Goal: Answer question/provide support

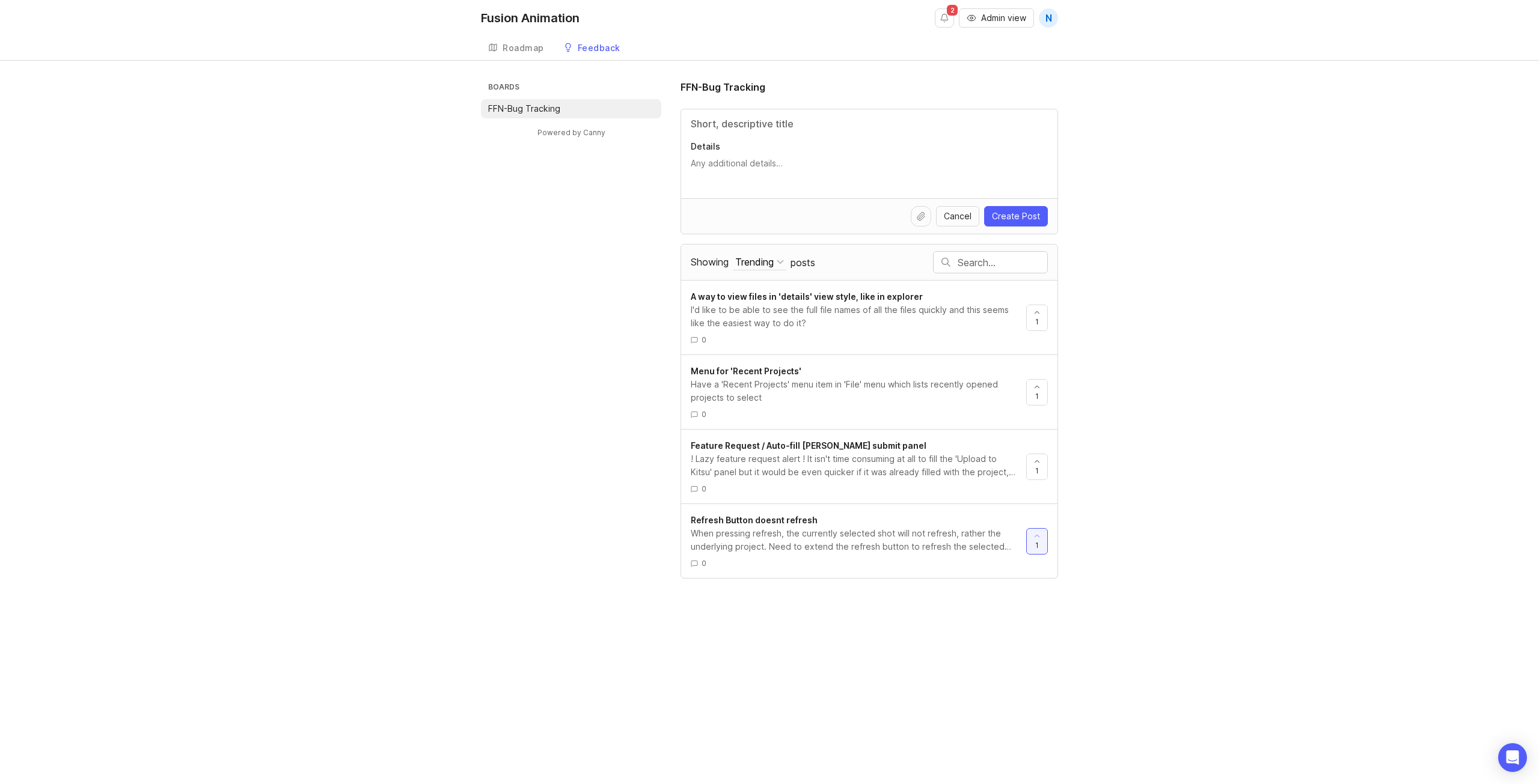
click at [900, 331] on link "A way to view files in 'details' view style, like in explorer I'd like to be ab…" at bounding box center [859, 317] width 336 height 55
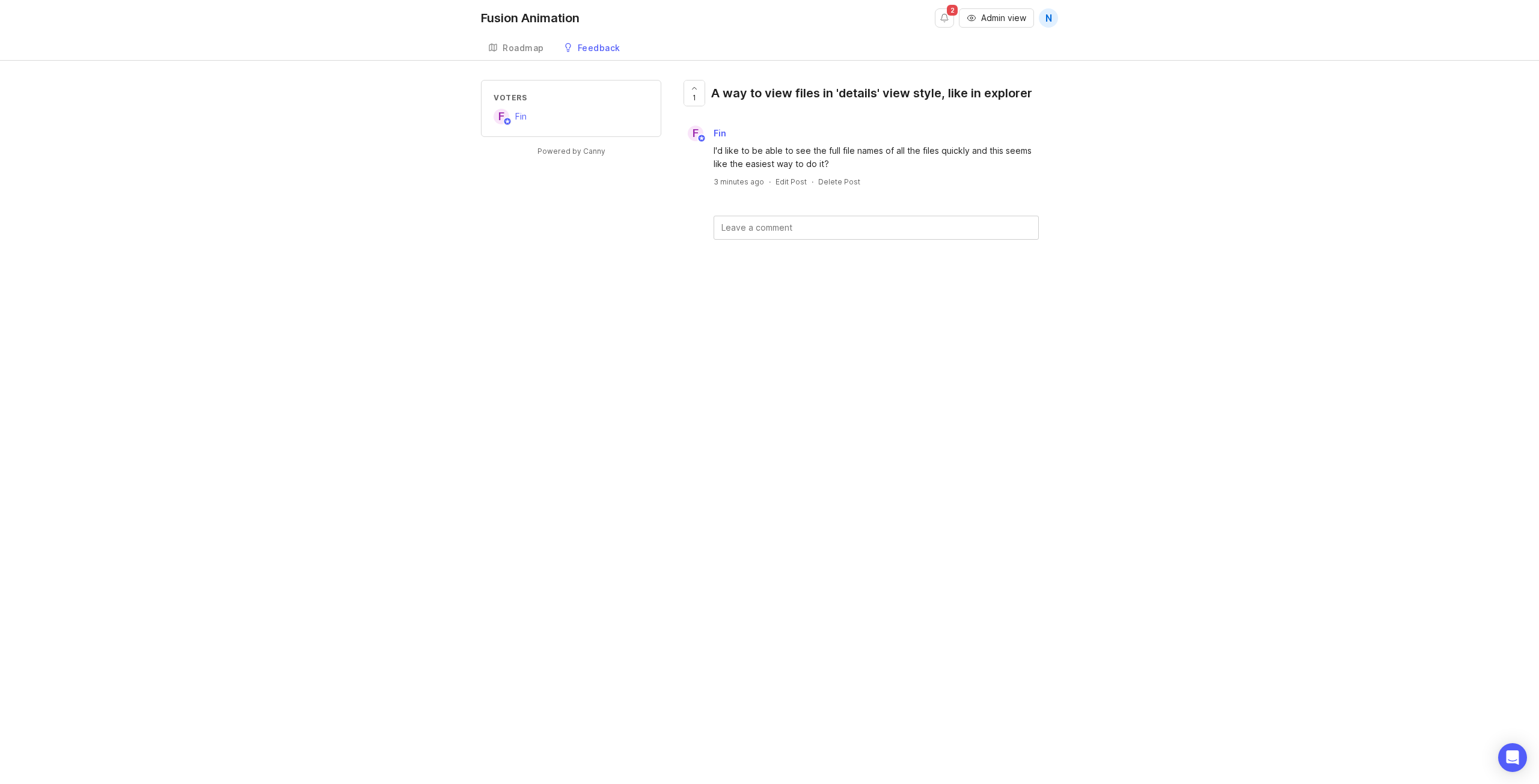
click at [820, 227] on textarea at bounding box center [876, 228] width 324 height 23
type textarea "This currently exists"
click at [846, 235] on textarea "This currently exists" at bounding box center [876, 228] width 324 height 23
click at [582, 47] on div "Feedback" at bounding box center [599, 47] width 43 height 8
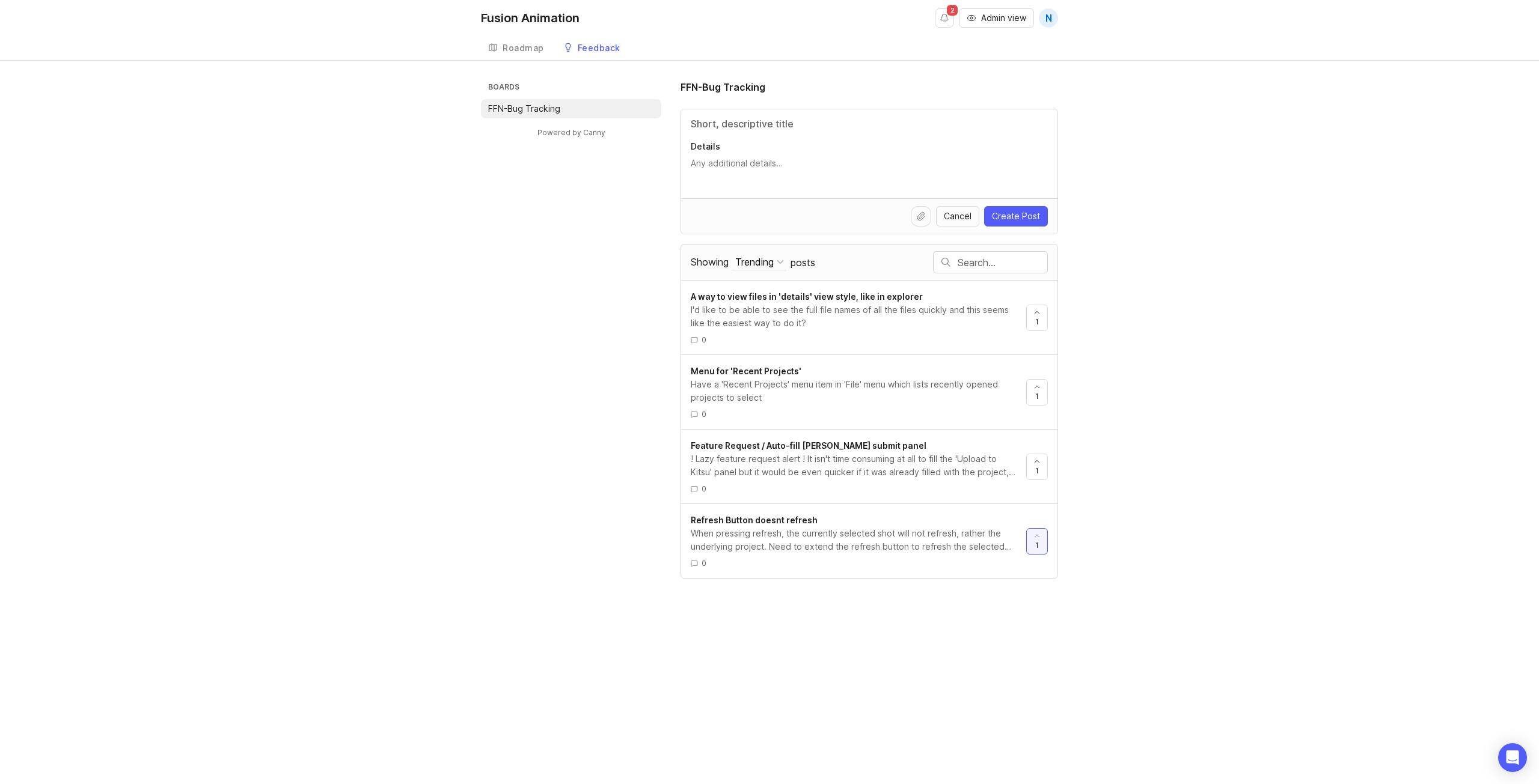
click at [935, 396] on div "Have a 'Recent Projects' menu item in 'File' menu which lists recently opened p…" at bounding box center [853, 391] width 326 height 27
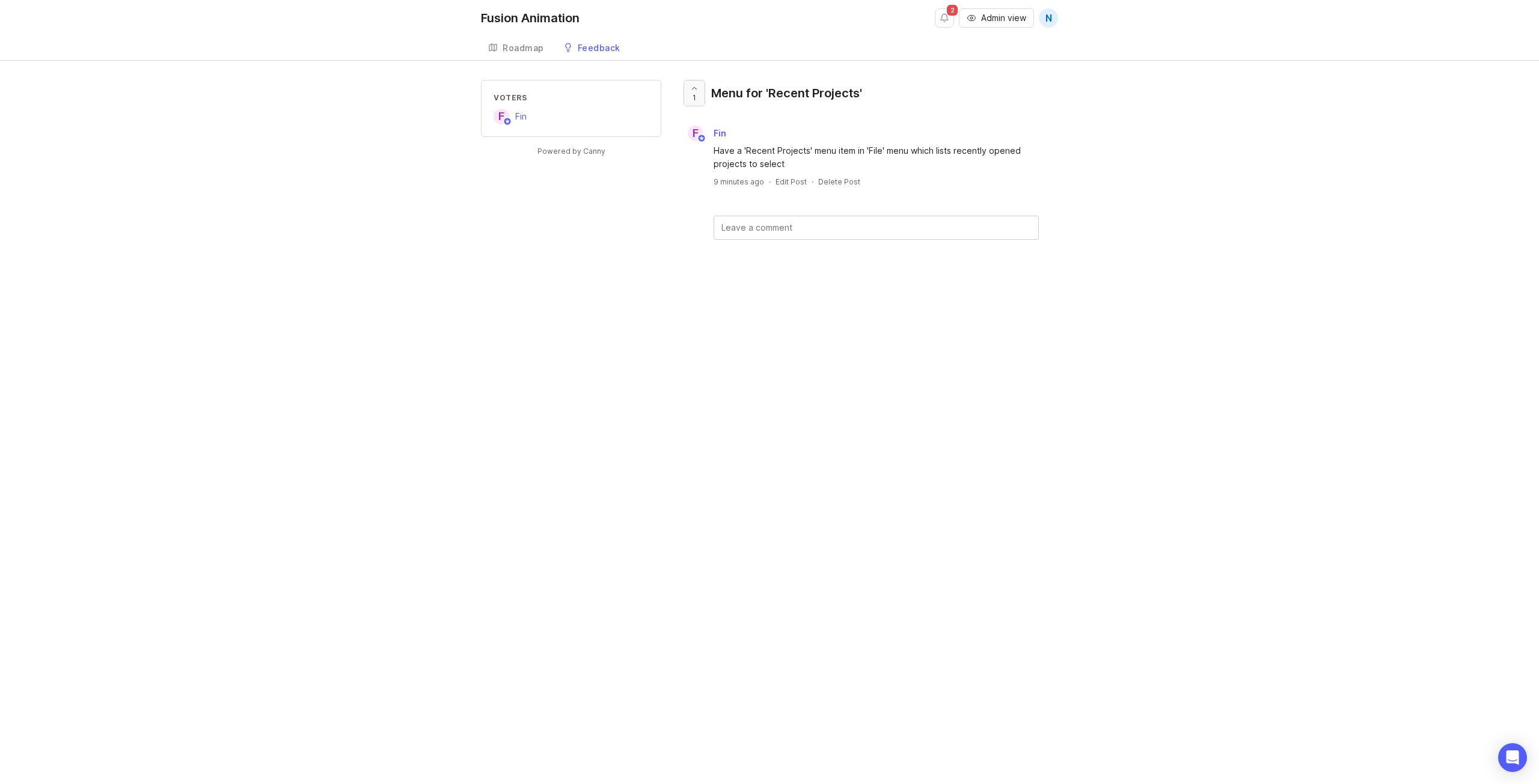
click at [695, 85] on icon at bounding box center [694, 88] width 8 height 8
click at [533, 52] on div "Roadmap" at bounding box center [524, 47] width 42 height 8
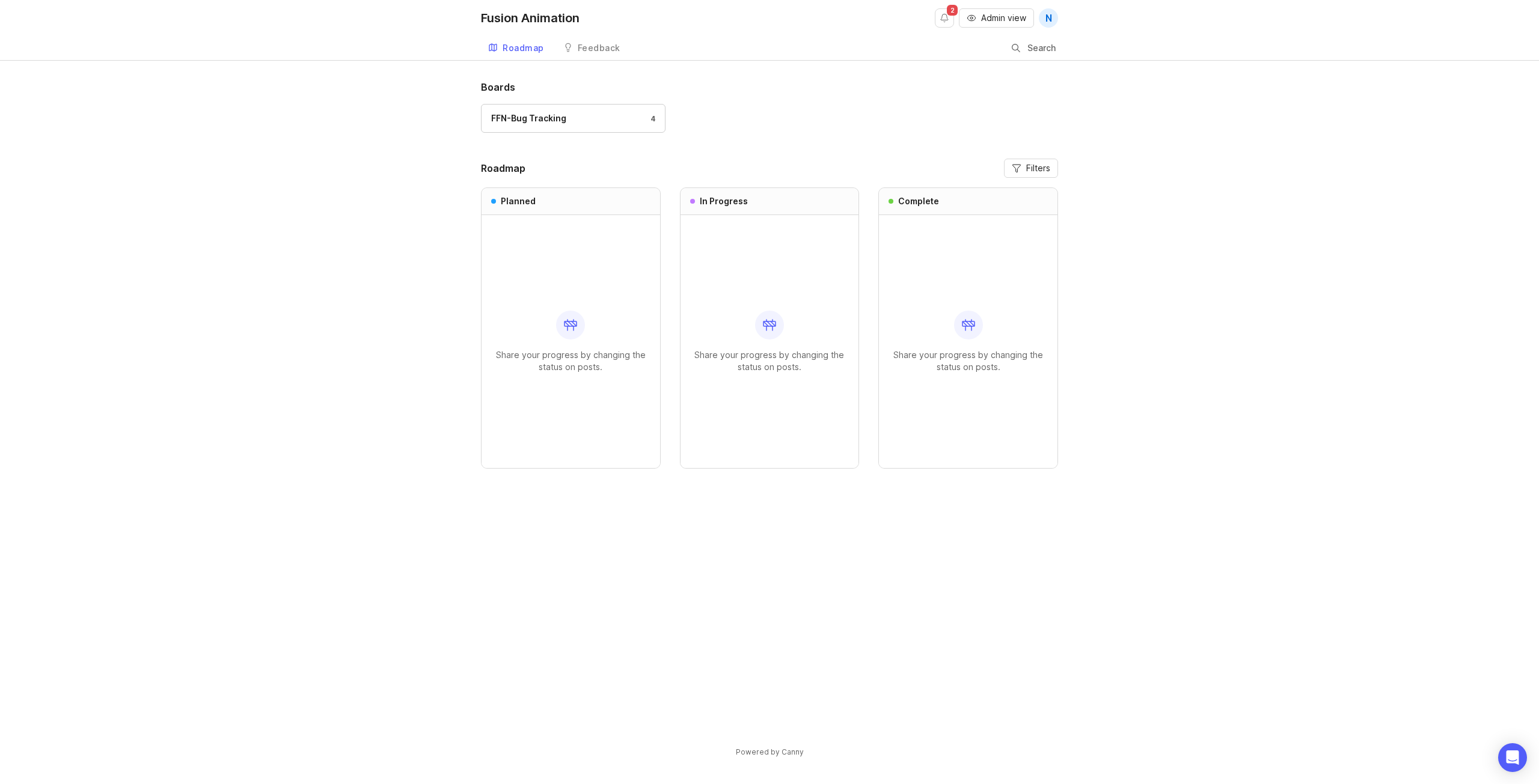
click at [589, 45] on div "Feedback" at bounding box center [599, 47] width 43 height 8
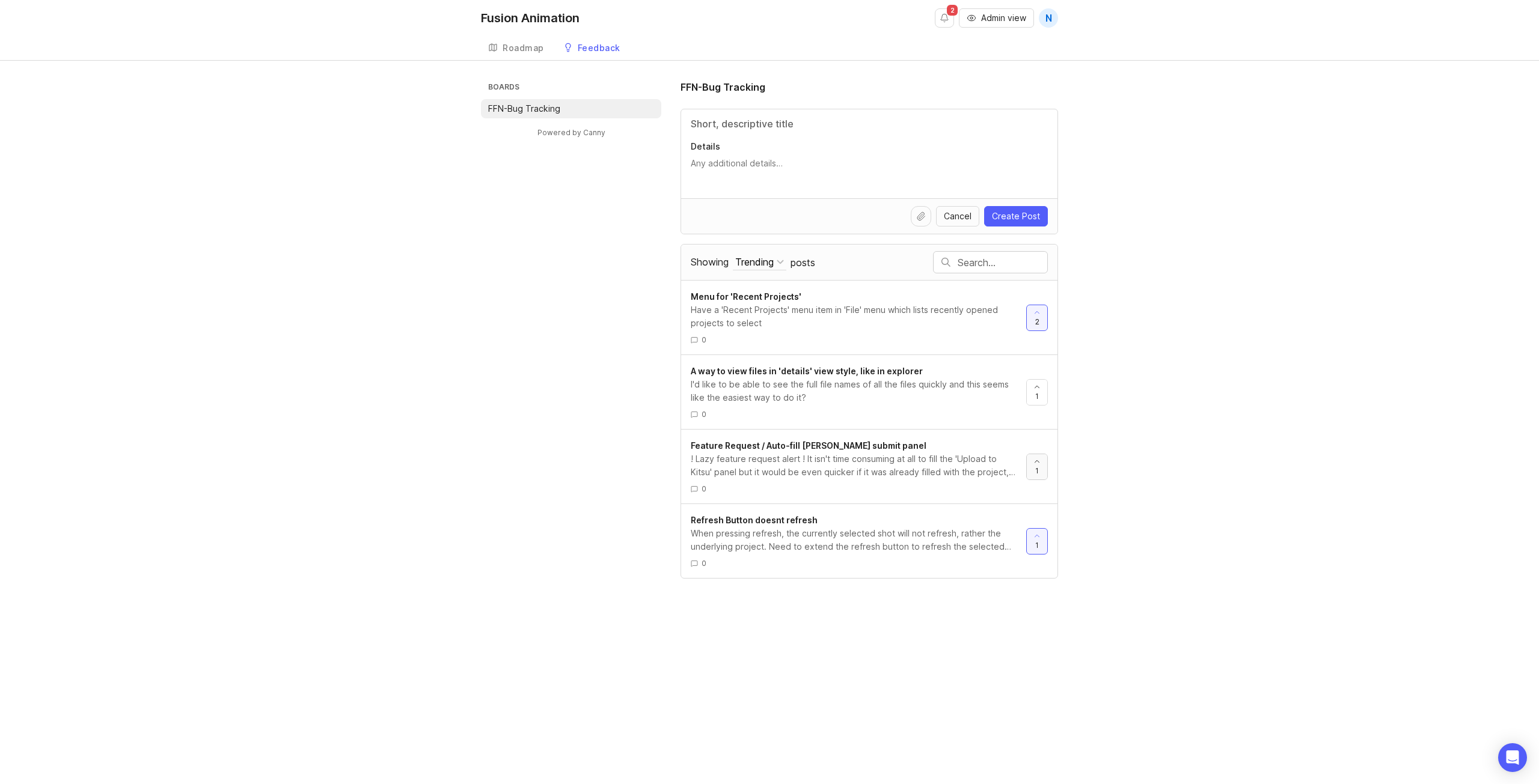
click at [1037, 460] on icon at bounding box center [1037, 461] width 8 height 8
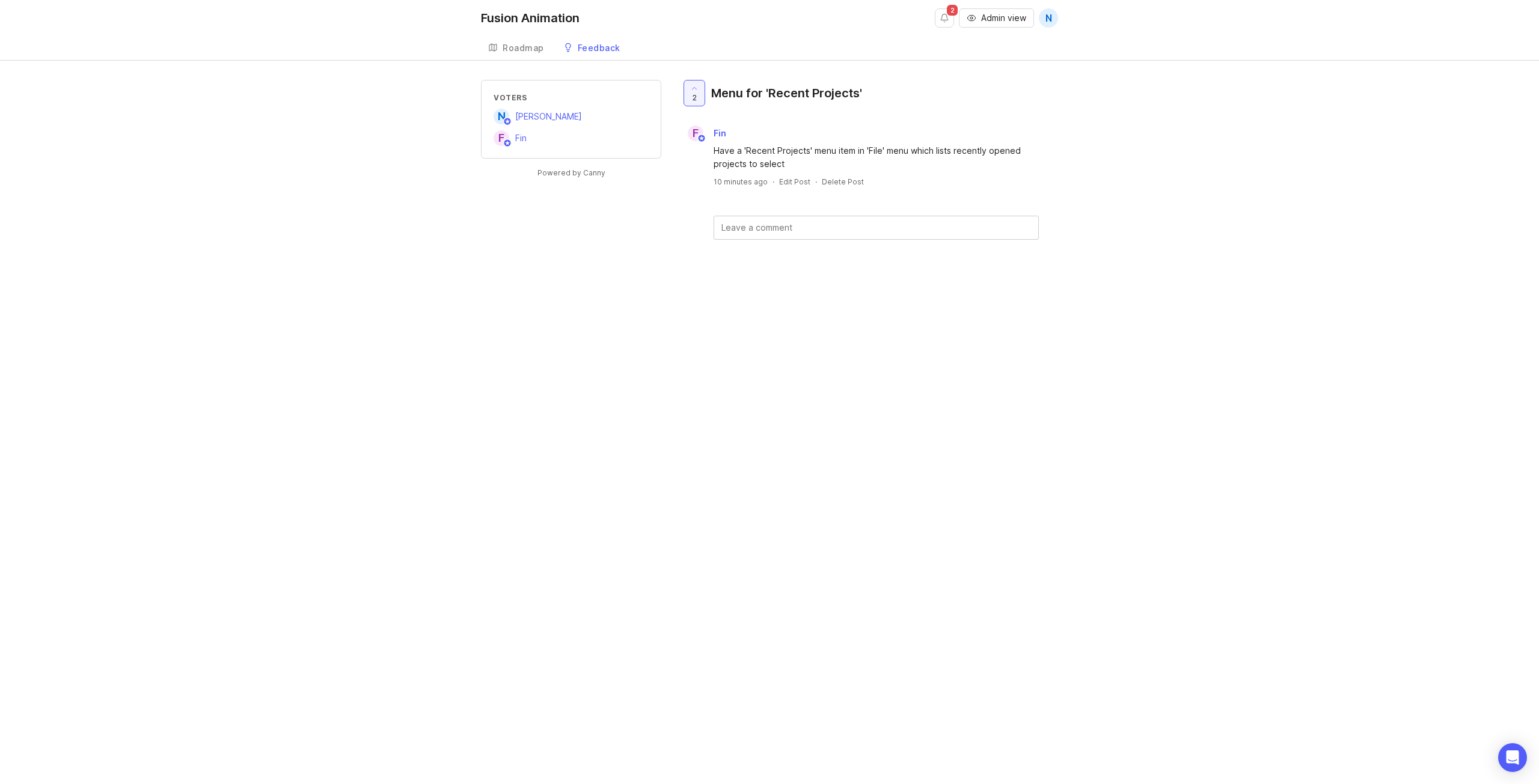
click at [844, 235] on textarea at bounding box center [876, 228] width 324 height 23
type textarea "very doable"
click at [998, 266] on button "Submit" at bounding box center [1007, 260] width 48 height 26
click at [609, 51] on div "Feedback" at bounding box center [599, 47] width 43 height 8
click at [842, 226] on textarea at bounding box center [876, 228] width 324 height 23
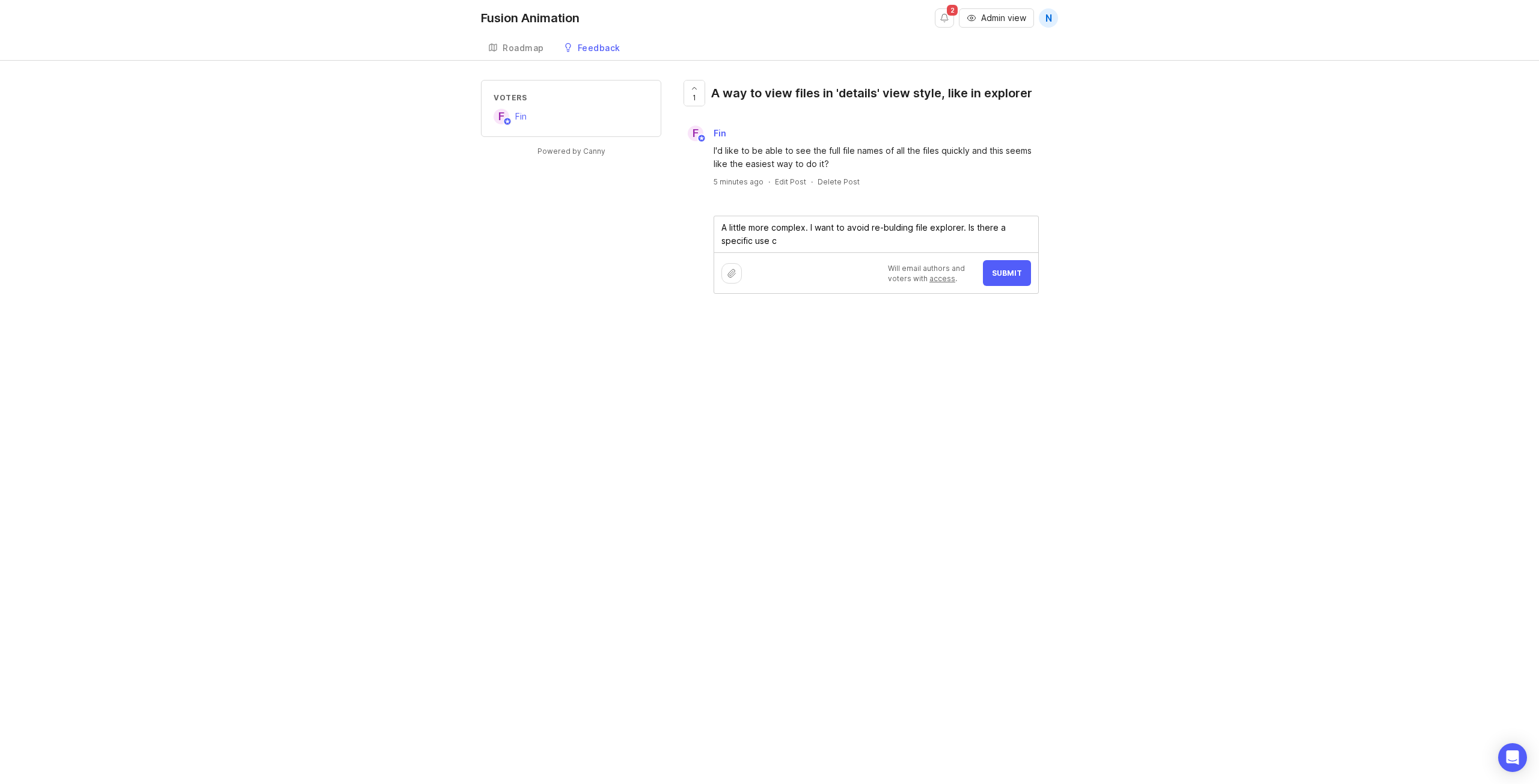
click at [807, 228] on textarea "A little more complex. I want to avoid re-bulding file explorer. Is there a spe…" at bounding box center [876, 234] width 324 height 36
click at [821, 248] on textarea "A little more complex and I want to avoid re-bulding file explorer. Is there a …" at bounding box center [876, 234] width 324 height 36
type textarea "A little more complex and I want to avoid re-bulding file explorer. Is there a …"
click at [1000, 279] on button "Submit" at bounding box center [1007, 273] width 48 height 26
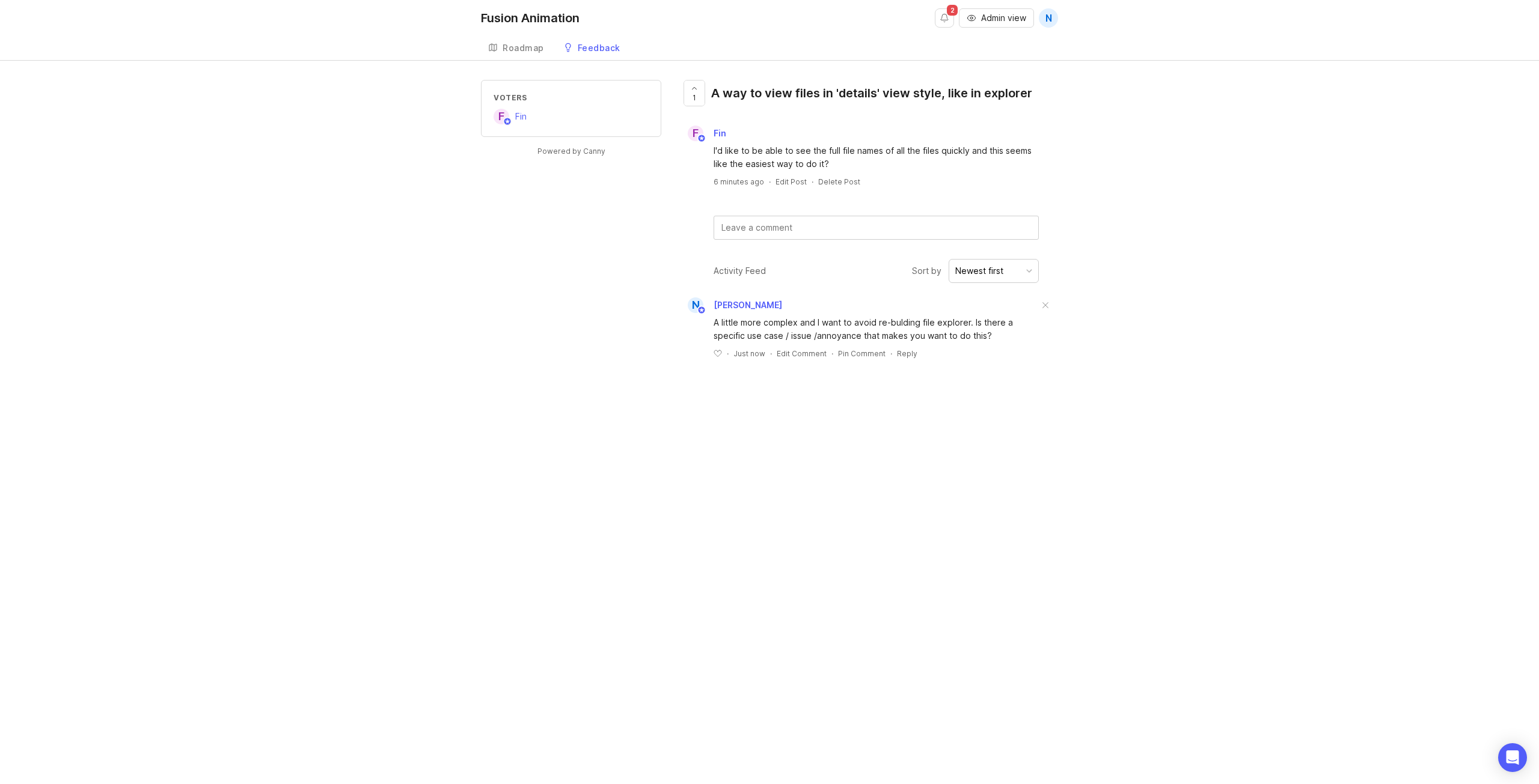
click at [604, 51] on div "Feedback" at bounding box center [599, 47] width 43 height 8
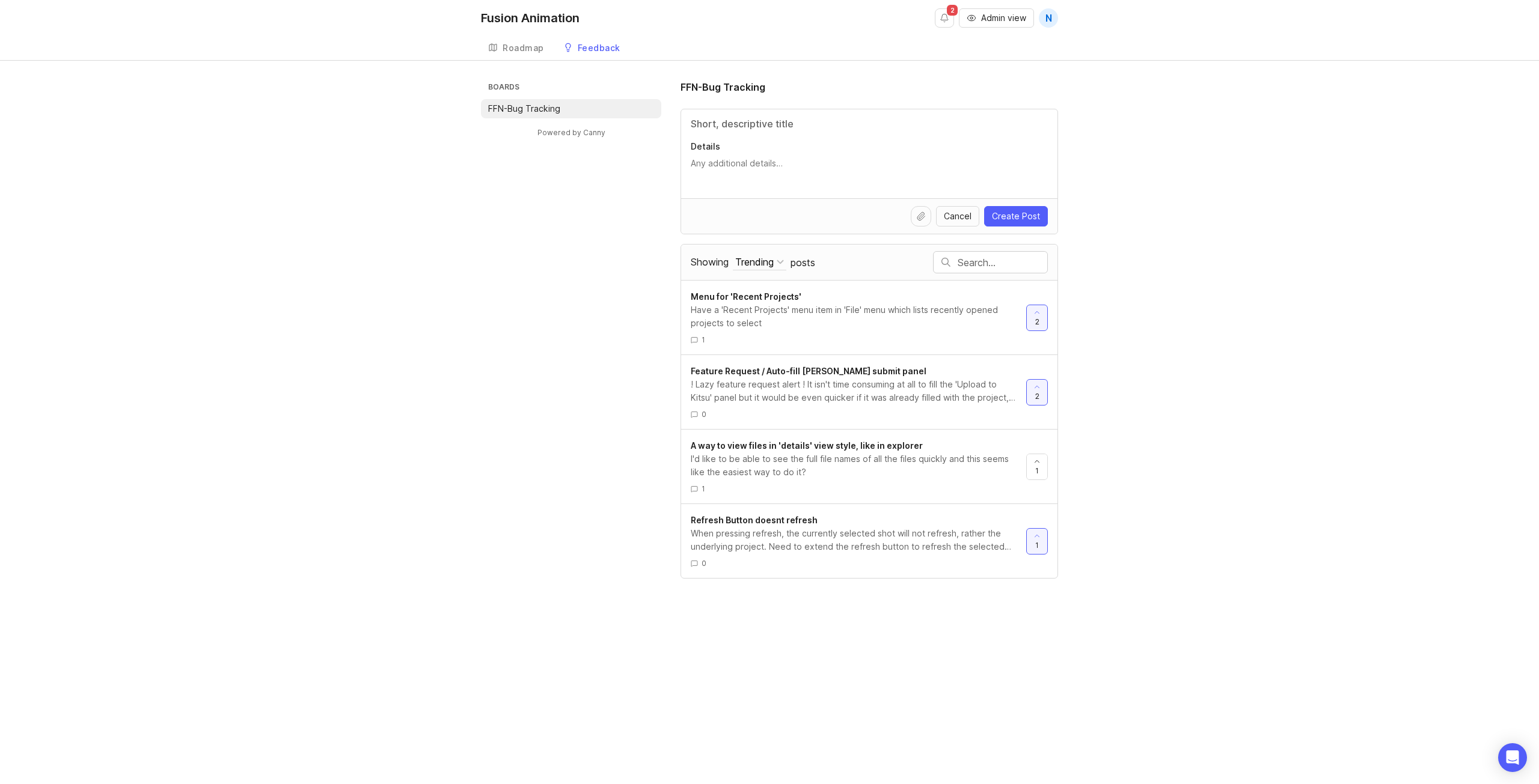
drag, startPoint x: 1413, startPoint y: 283, endPoint x: 1392, endPoint y: 297, distance: 25.2
click at [1413, 283] on div "Boards FFN-Bug Tracking Powered by Canny FFN-Bug Tracking Details Cancel Create…" at bounding box center [770, 329] width 1539 height 499
click at [1283, 60] on div "Fusion Animation 2 Admin view N Create Roadmap Feedback FFN-Bug Tracking Boards…" at bounding box center [770, 392] width 1539 height 784
